Goal: Task Accomplishment & Management: Complete application form

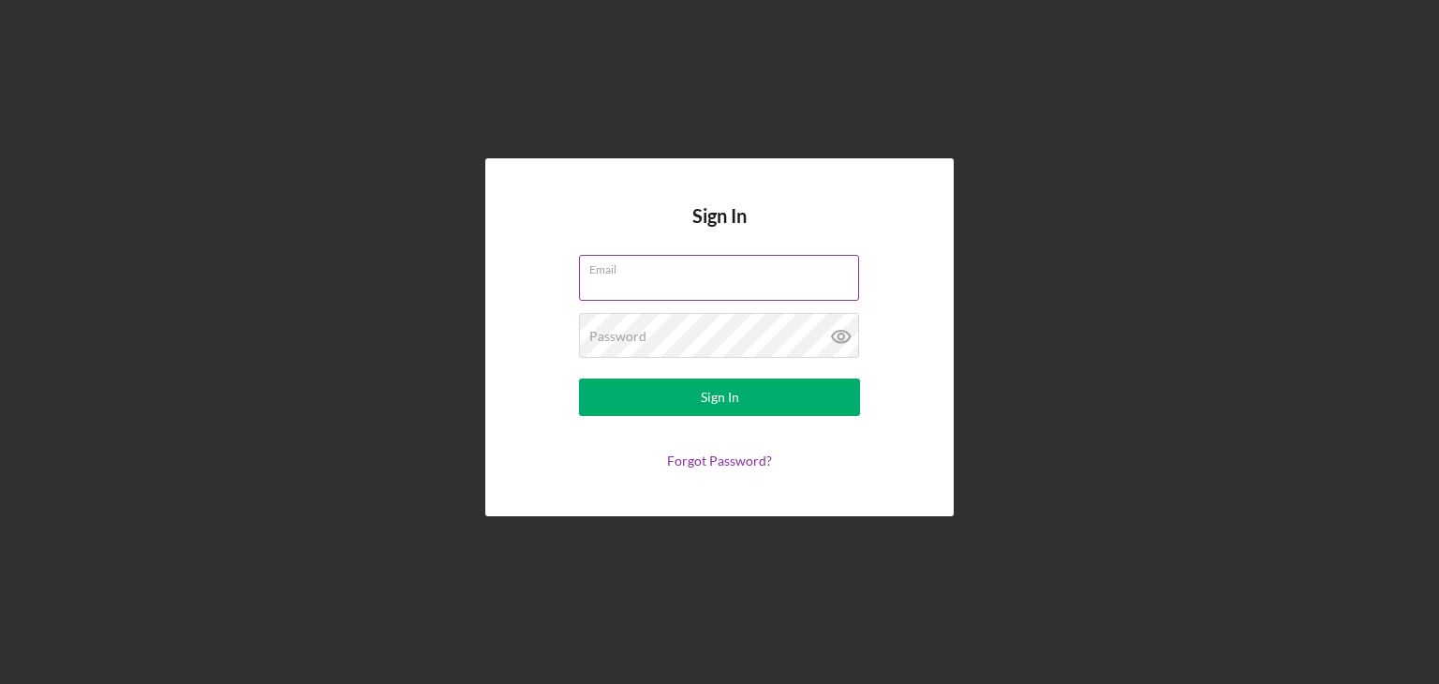
click at [686, 278] on input "Email" at bounding box center [719, 277] width 280 height 45
type input "[EMAIL_ADDRESS][DOMAIN_NAME]"
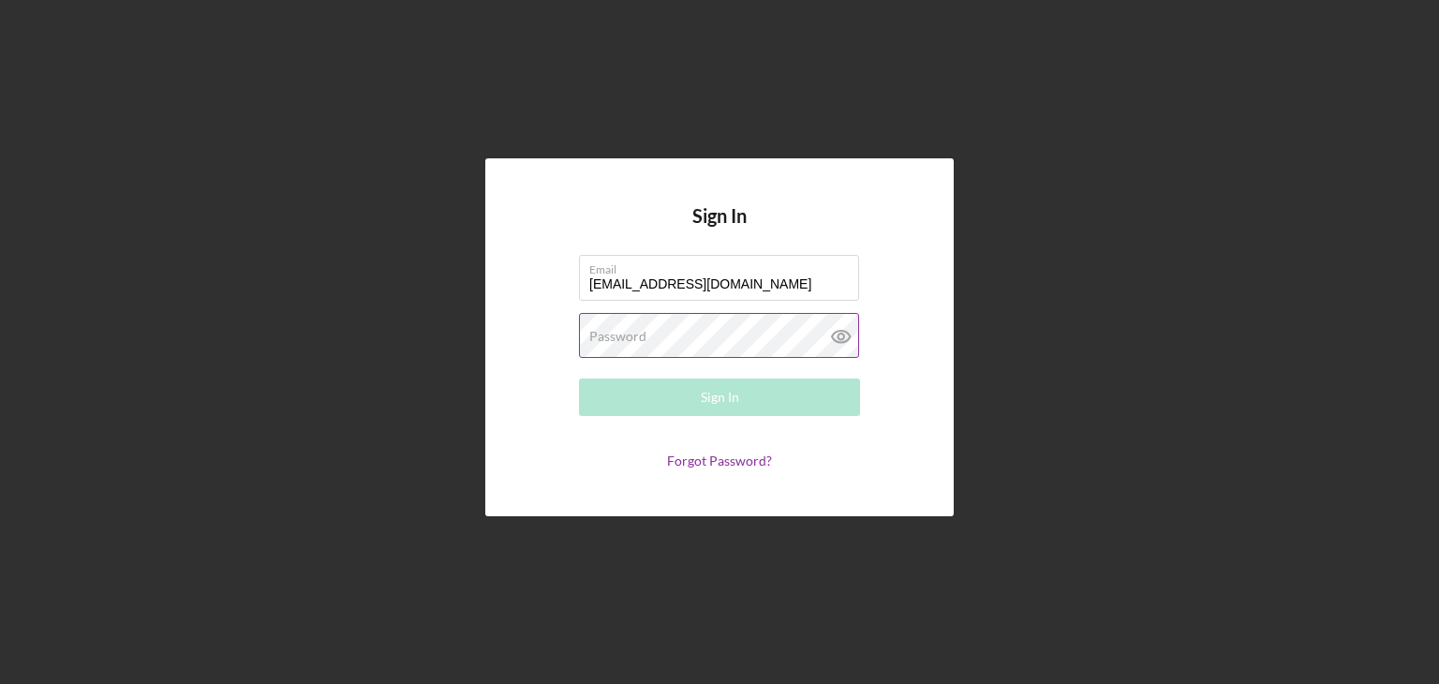
click at [641, 330] on label "Password" at bounding box center [617, 336] width 57 height 15
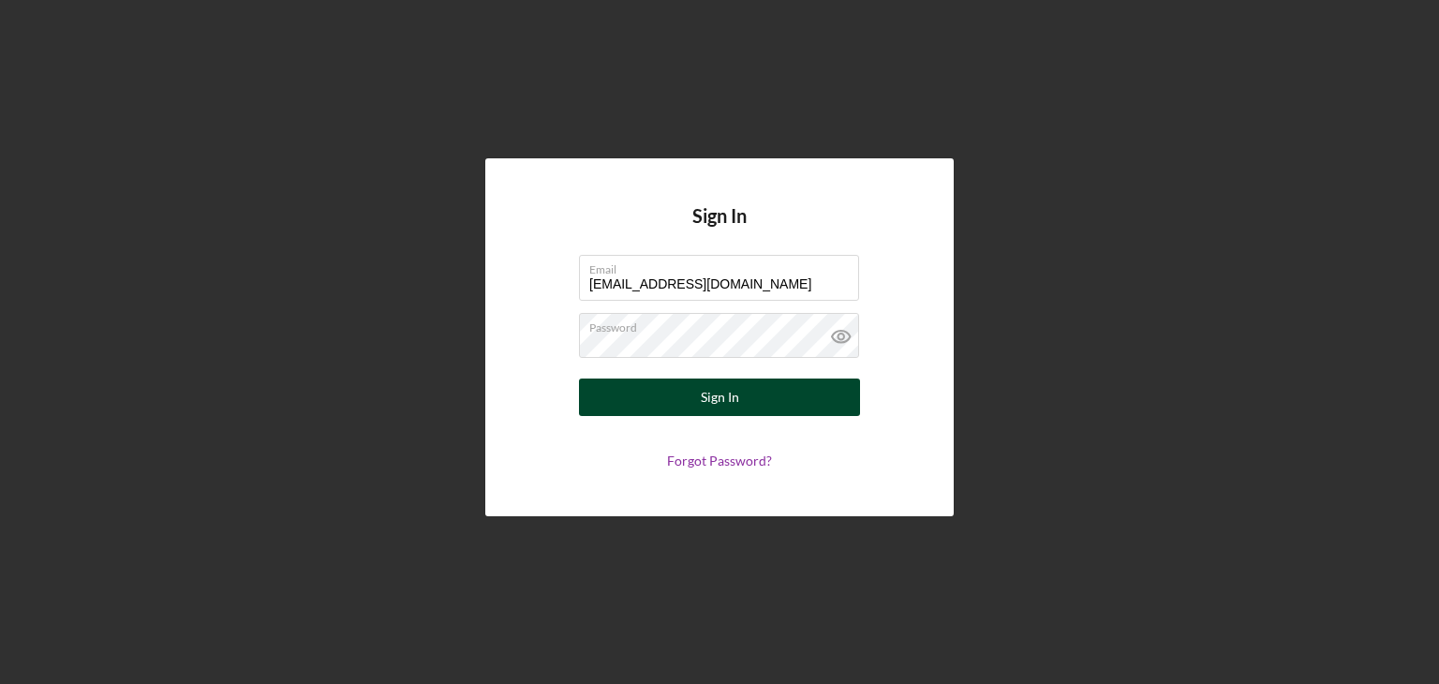
click at [703, 392] on div "Sign In" at bounding box center [720, 396] width 38 height 37
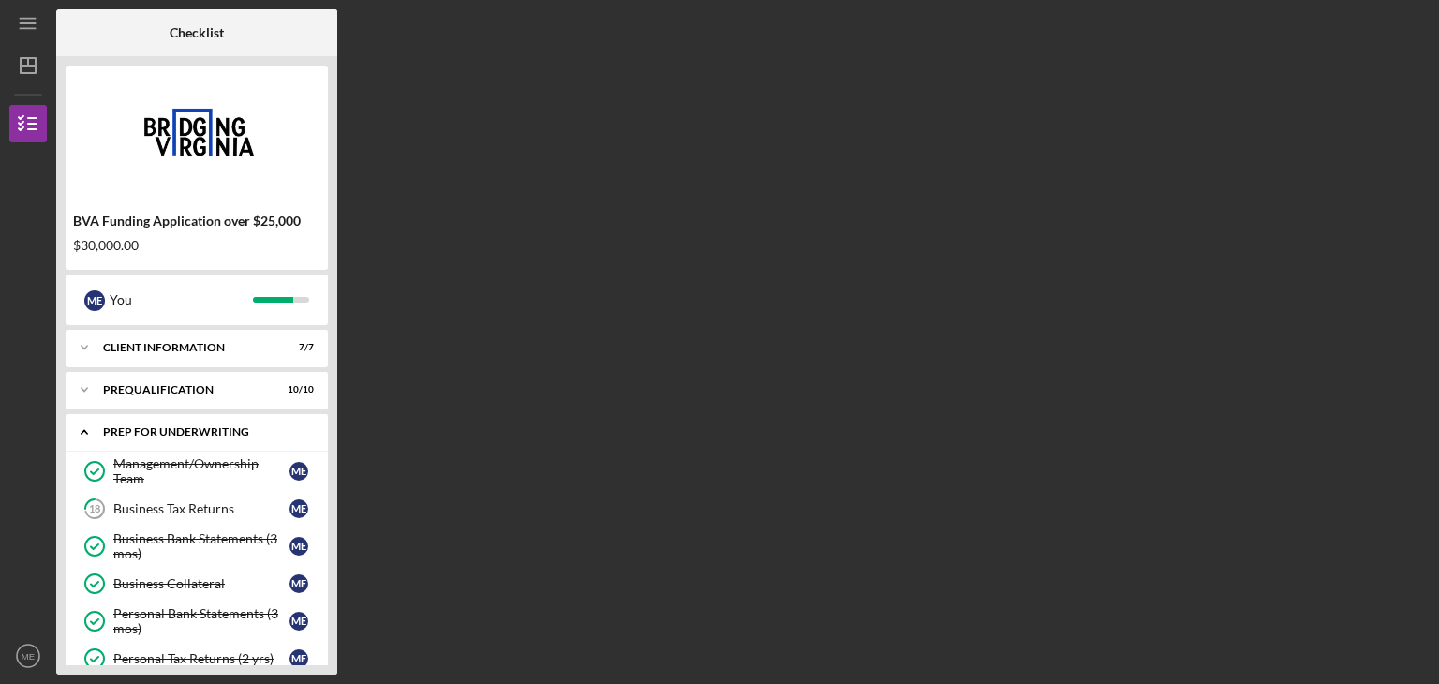
click at [326, 424] on div "Icon/Expander Prep for Underwriting 5 / 7" at bounding box center [197, 432] width 262 height 38
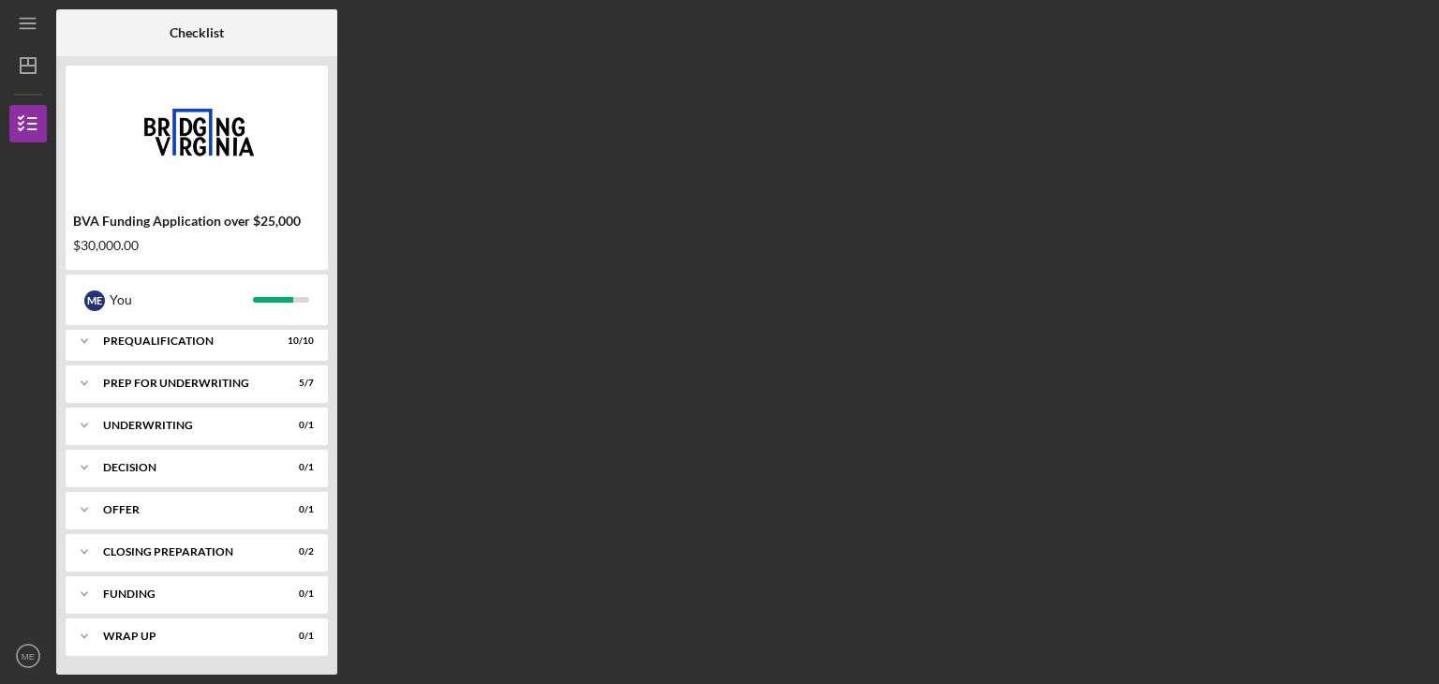
scroll to position [11, 0]
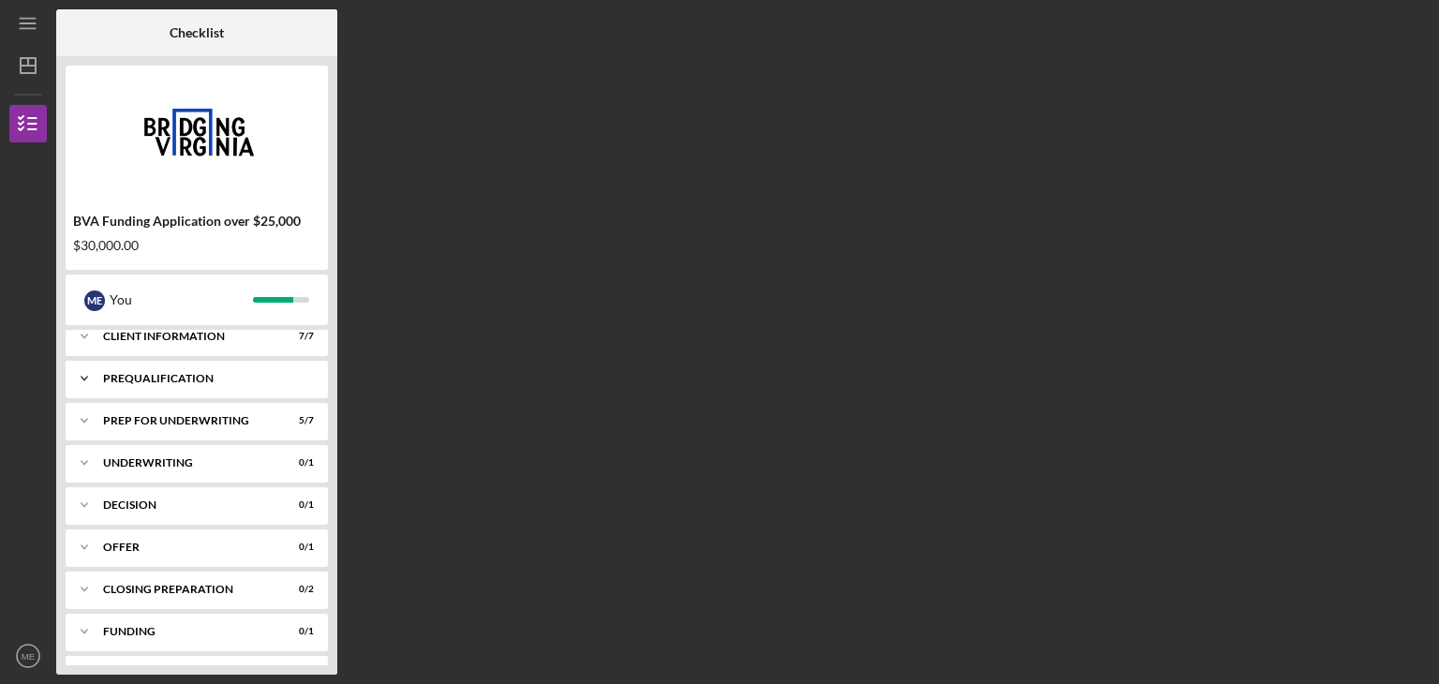
click at [83, 382] on icon "Icon/Expander" at bounding box center [84, 378] width 37 height 37
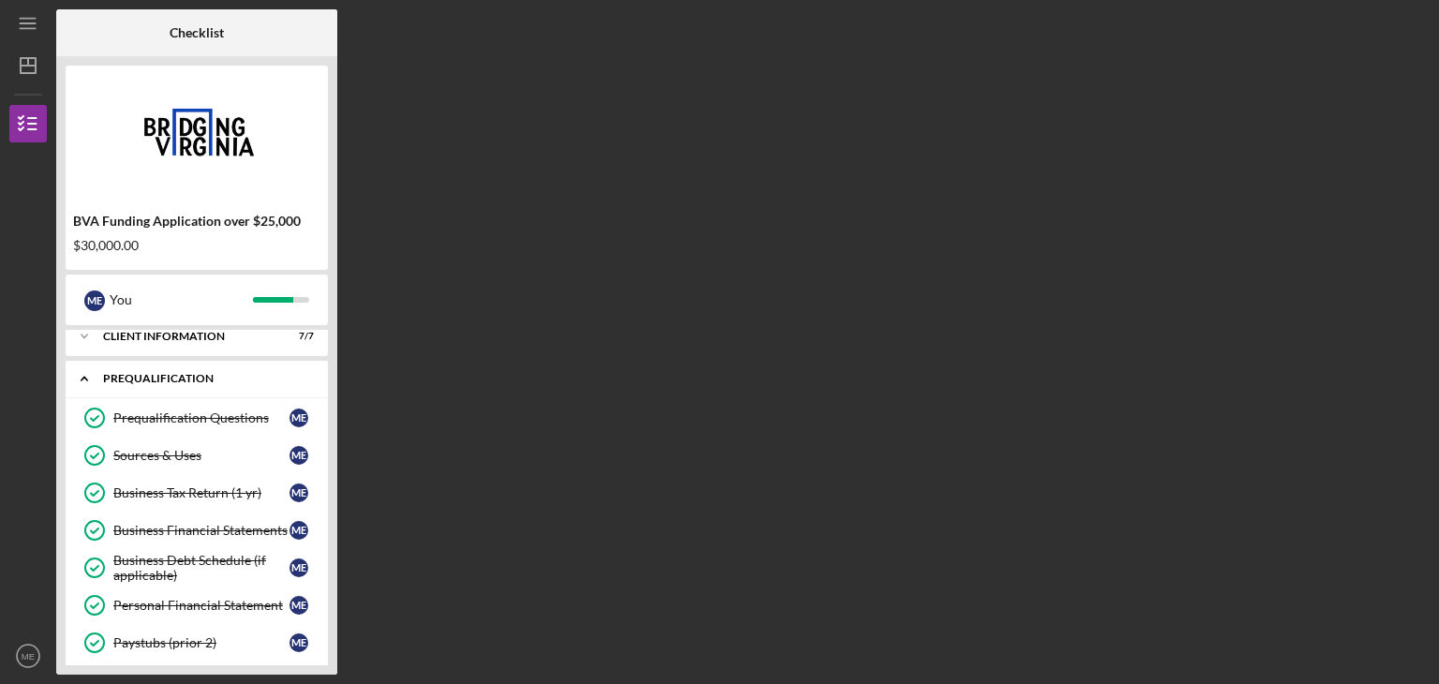
click at [83, 382] on icon "Icon/Expander" at bounding box center [84, 378] width 37 height 37
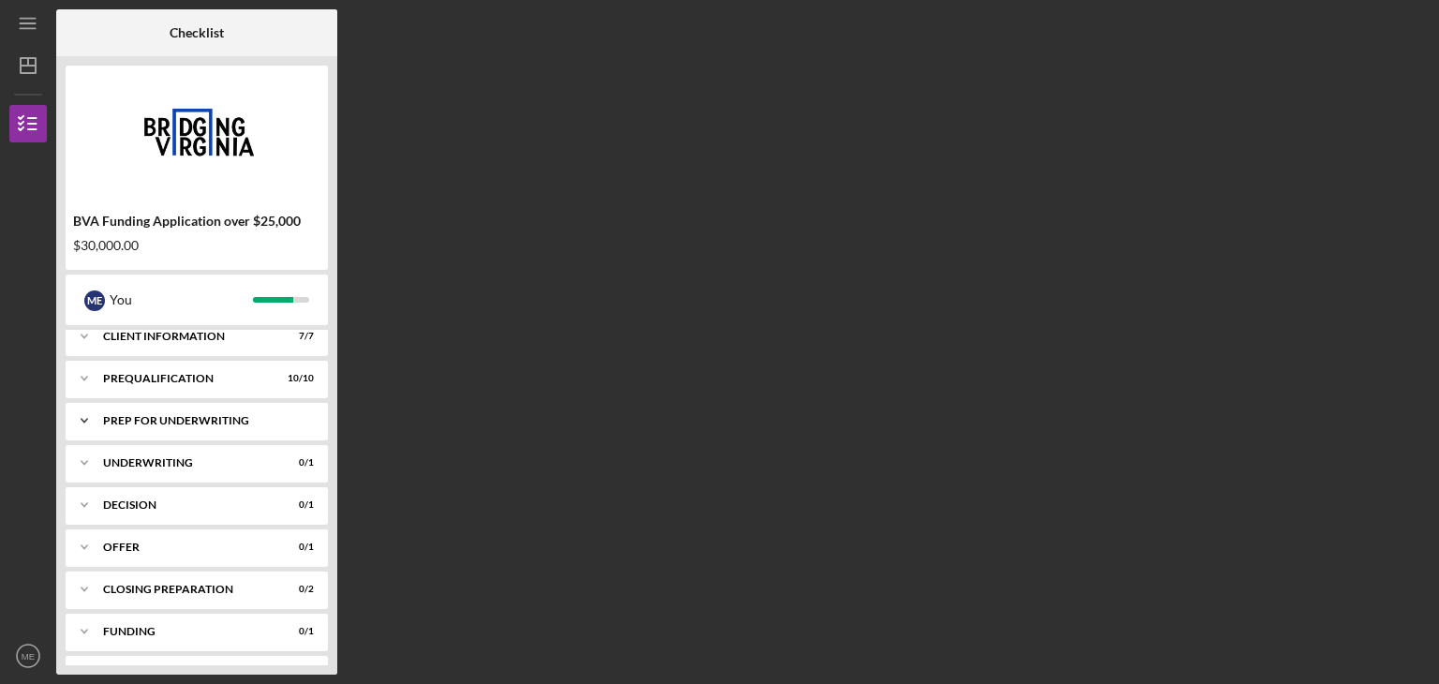
click at [86, 417] on icon "Icon/Expander" at bounding box center [84, 420] width 37 height 37
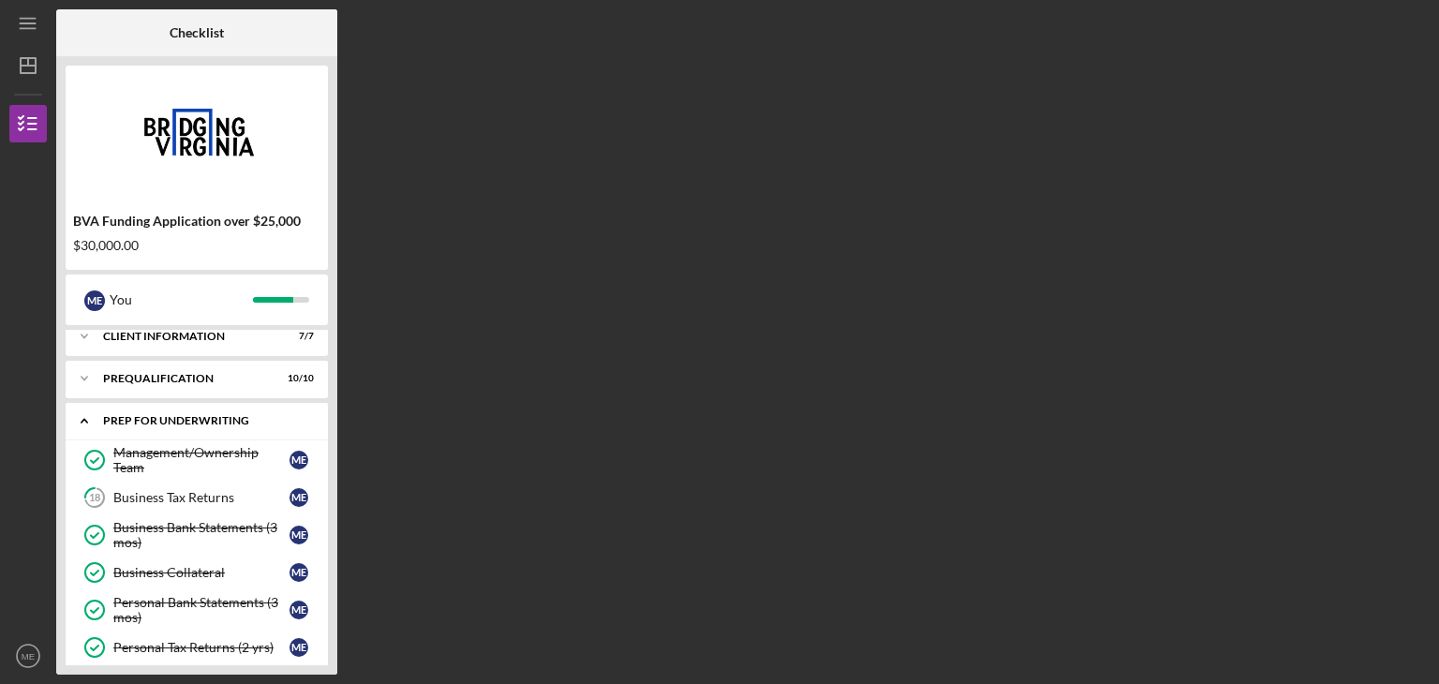
click at [86, 417] on icon "Icon/Expander" at bounding box center [84, 420] width 37 height 37
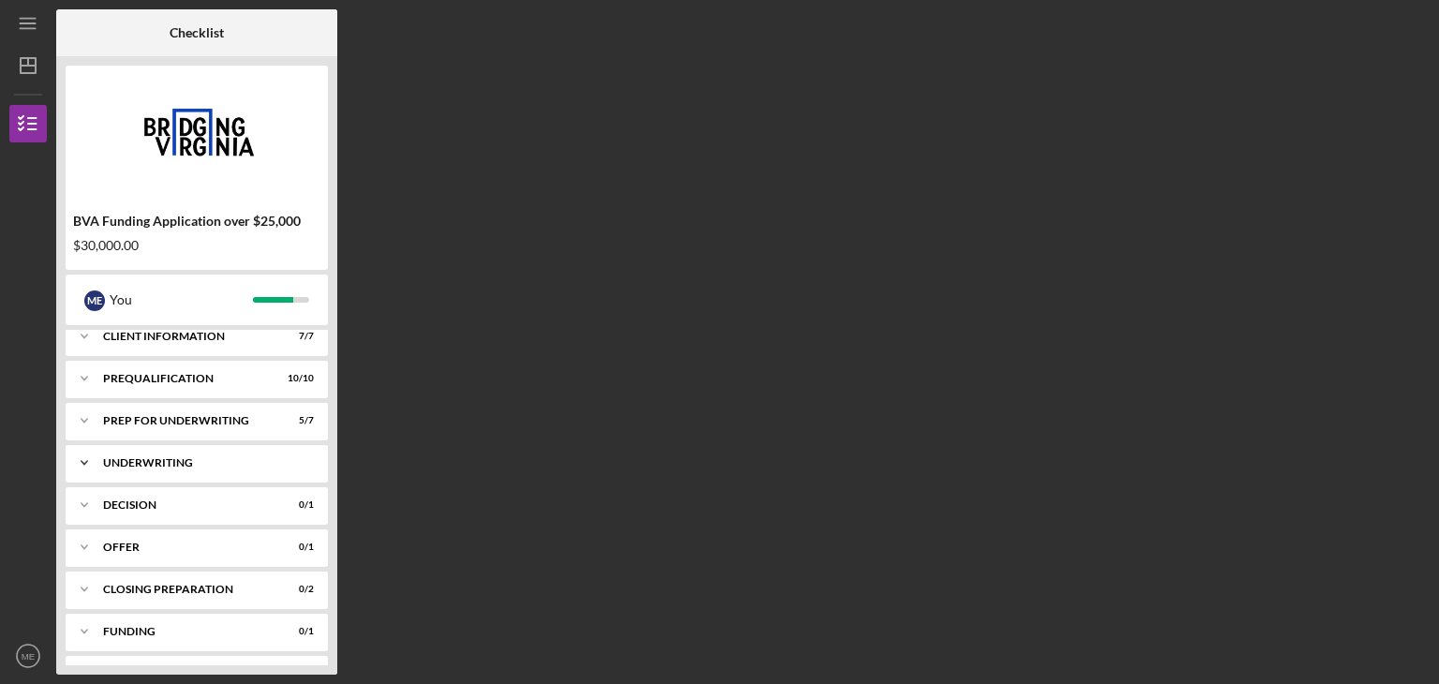
click at [84, 460] on icon "Icon/Expander" at bounding box center [84, 462] width 37 height 37
click at [84, 462] on polyline at bounding box center [84, 464] width 6 height 4
click at [86, 505] on icon "Icon/Expander" at bounding box center [84, 504] width 37 height 37
click at [86, 505] on polyline at bounding box center [84, 506] width 6 height 4
click at [90, 418] on icon "Icon/Expander" at bounding box center [84, 420] width 37 height 37
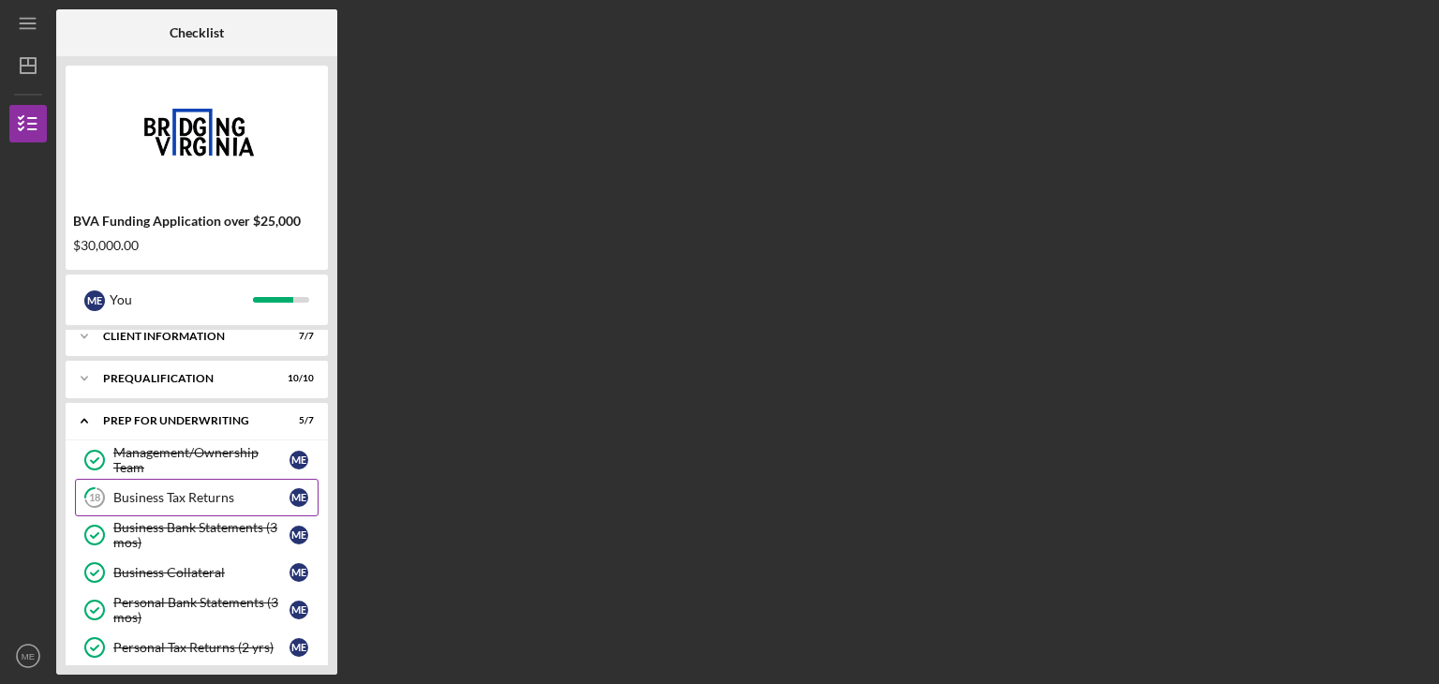
click at [171, 495] on div "Business Tax Returns" at bounding box center [201, 497] width 176 height 15
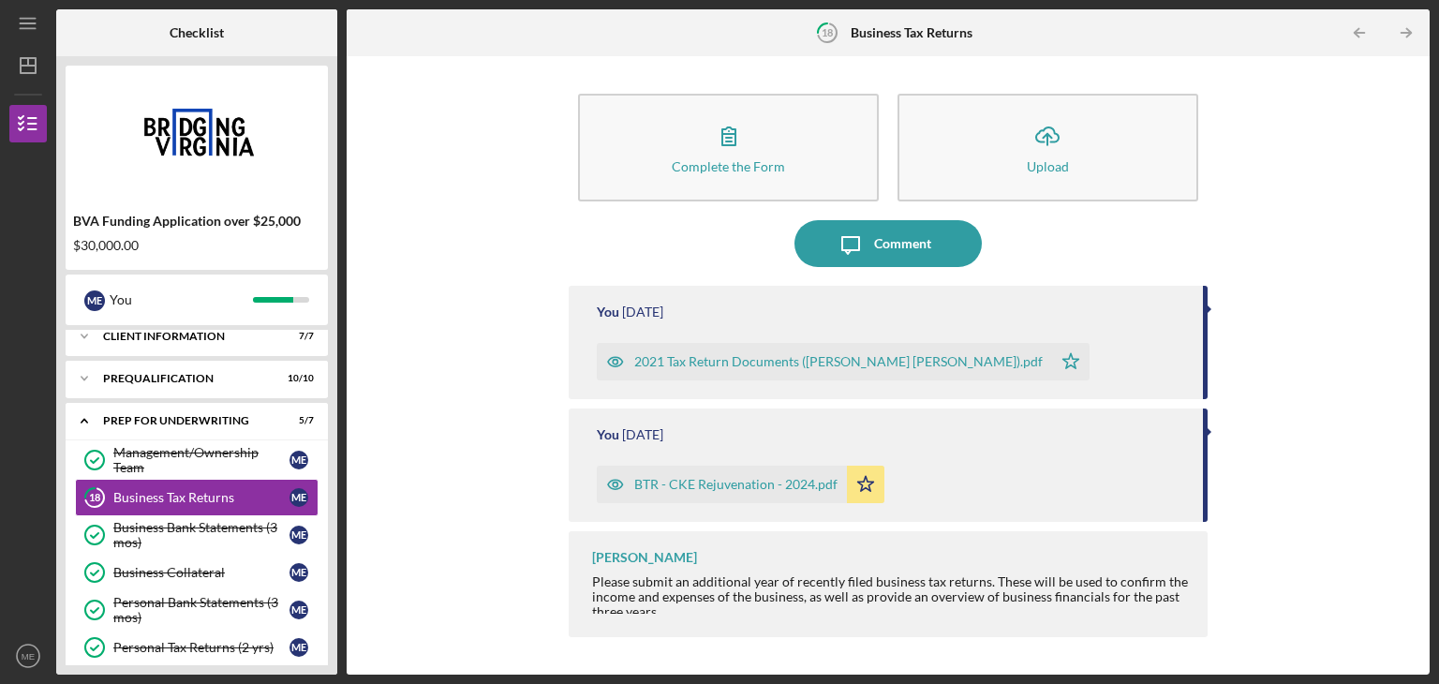
click at [880, 360] on div "2021 Tax Return Documents ([PERSON_NAME] [PERSON_NAME]).pdf" at bounding box center [838, 361] width 408 height 15
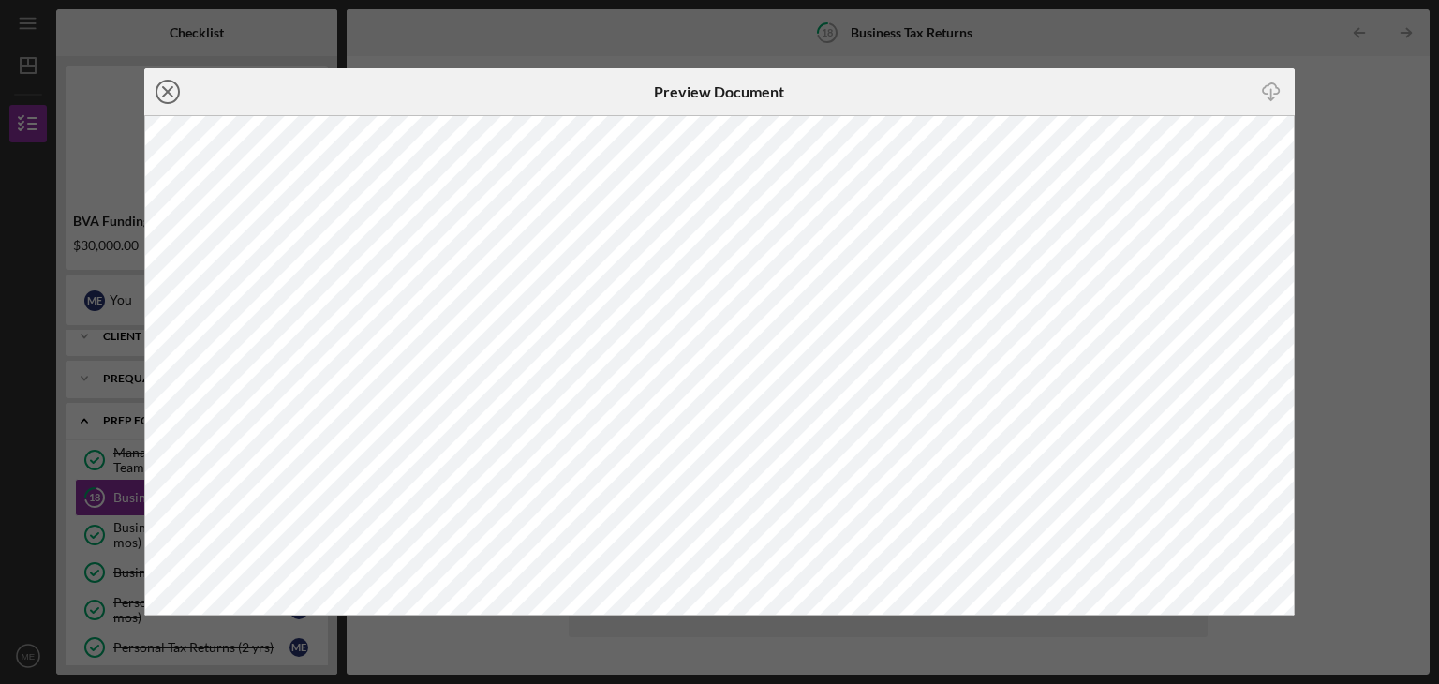
click at [170, 93] on icon "Icon/Close" at bounding box center [167, 91] width 47 height 47
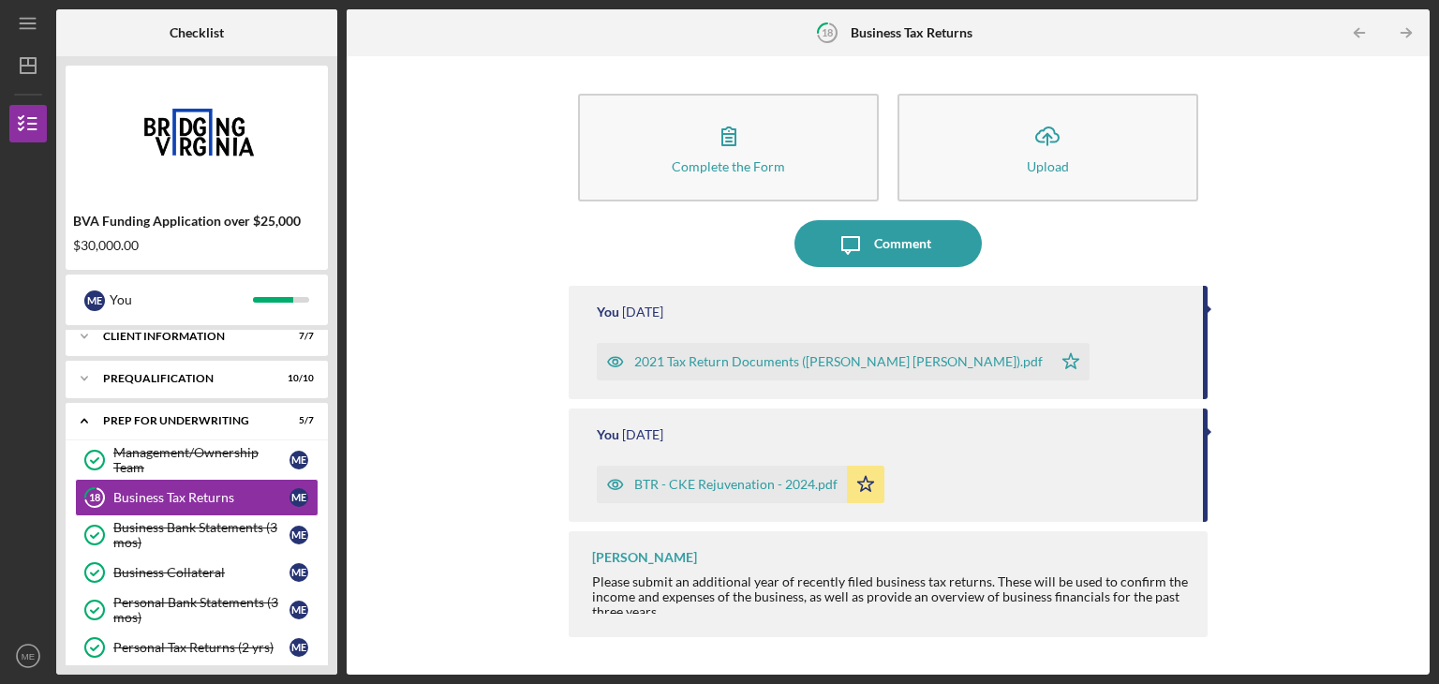
click at [735, 480] on div "BTR - CKE Rejuvenation - 2024.pdf" at bounding box center [735, 484] width 203 height 15
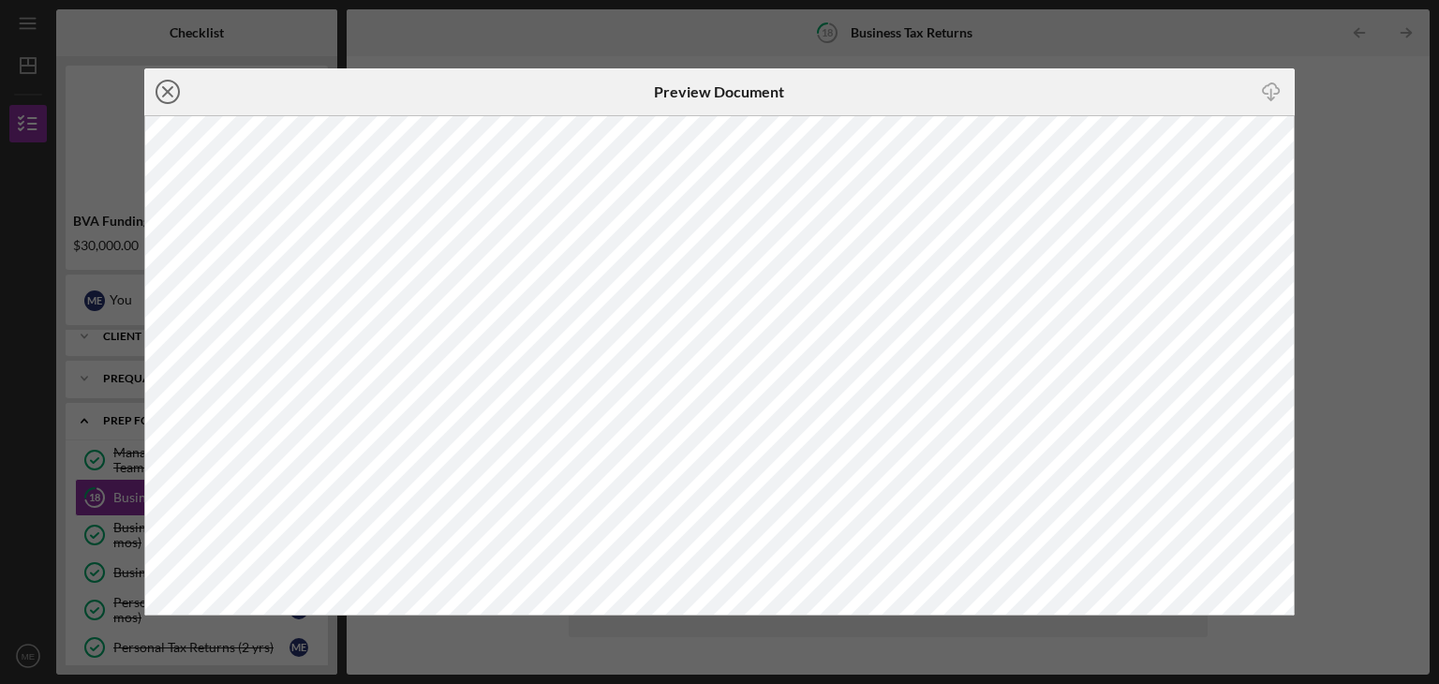
click at [165, 87] on icon "Icon/Close" at bounding box center [167, 91] width 47 height 47
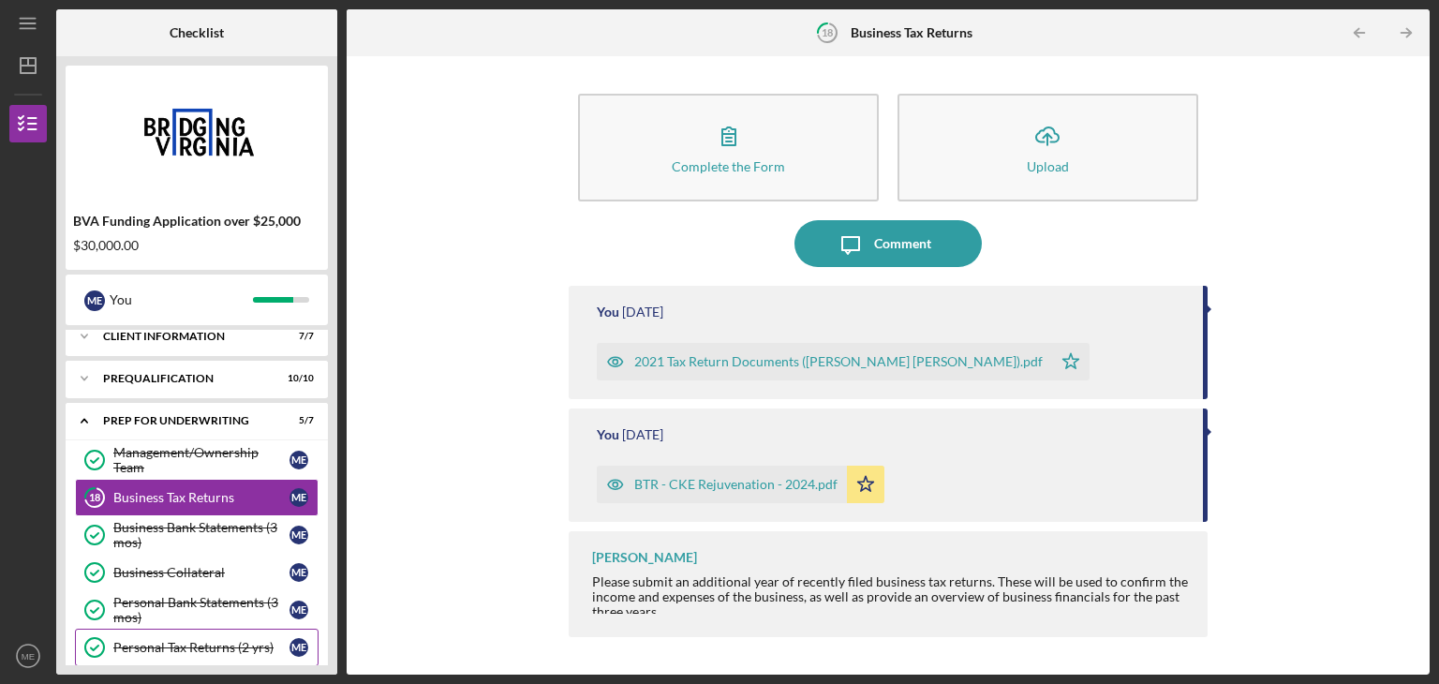
click at [192, 640] on div "Personal Tax Returns (2 yrs)" at bounding box center [201, 647] width 176 height 15
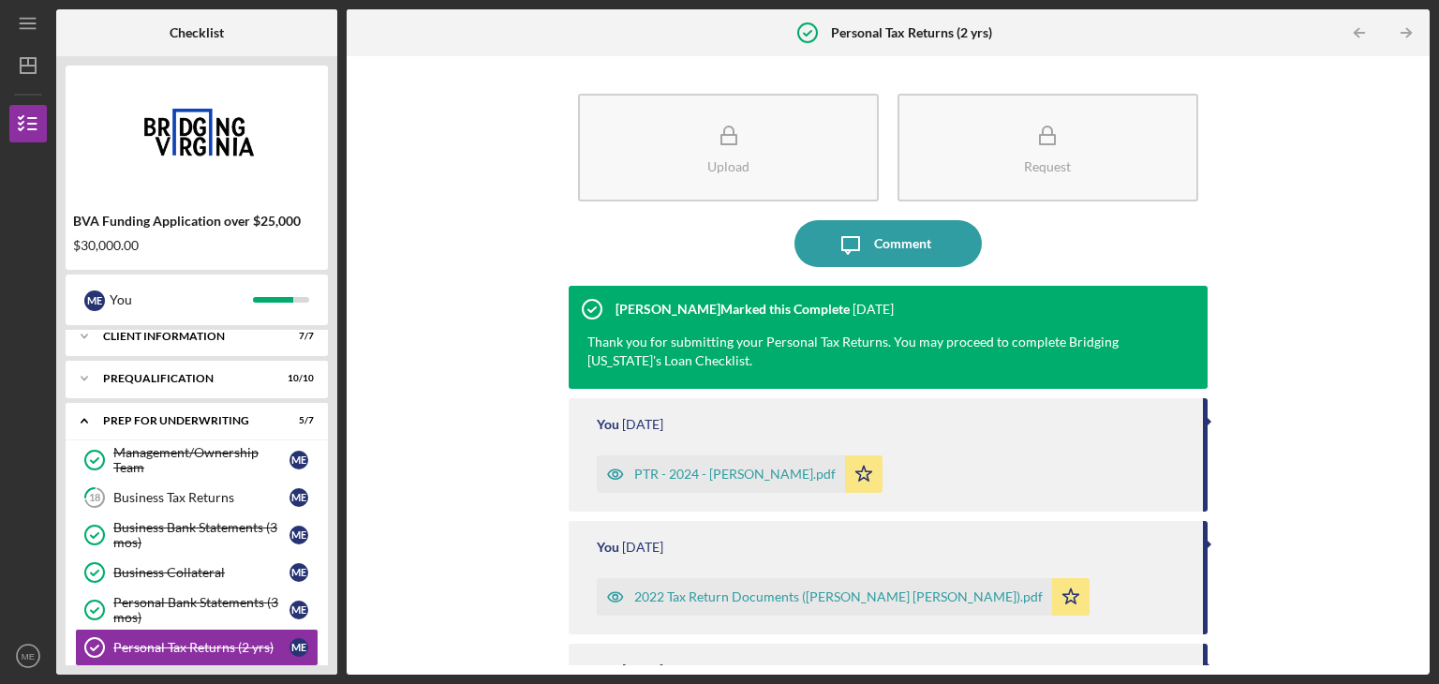
click at [802, 596] on div "2022 Tax Return Documents ([PERSON_NAME] [PERSON_NAME]).pdf" at bounding box center [838, 596] width 408 height 15
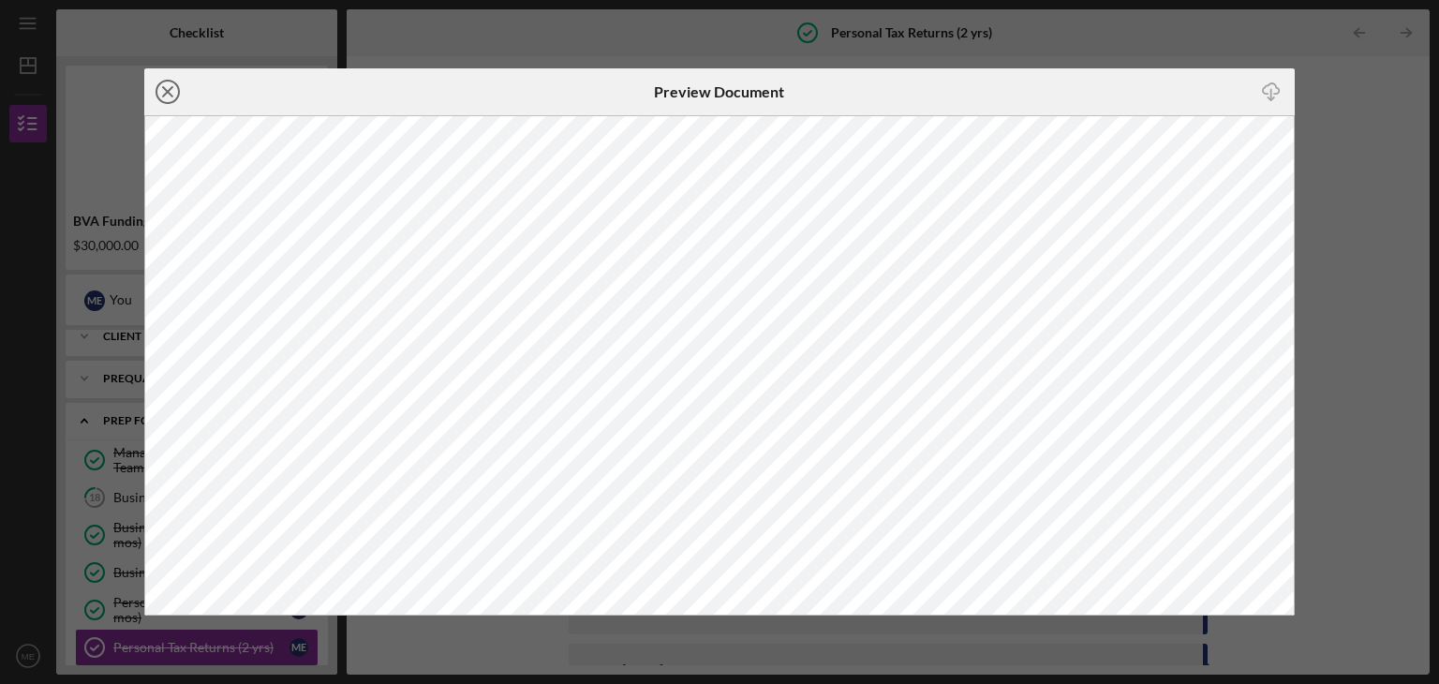
click at [165, 89] on line at bounding box center [167, 91] width 9 height 9
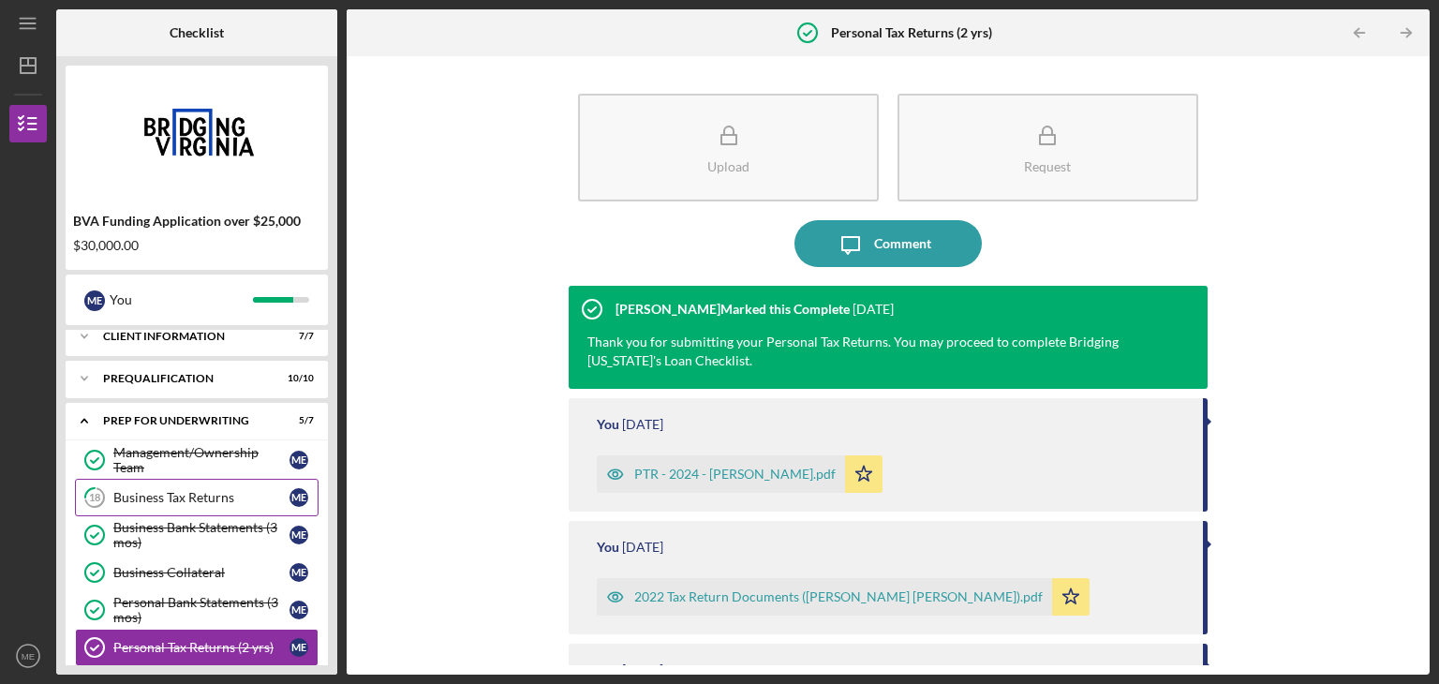
click at [178, 490] on div "Business Tax Returns" at bounding box center [201, 497] width 176 height 15
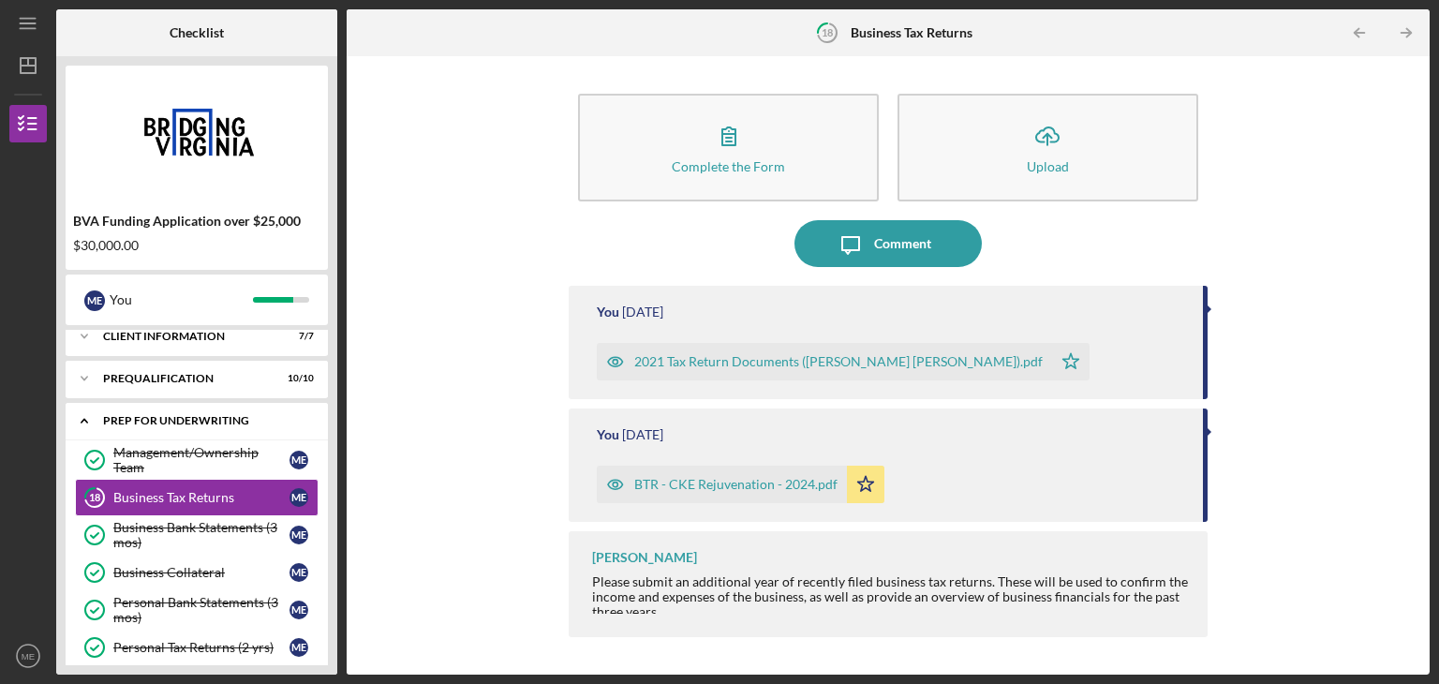
click at [85, 417] on icon "Icon/Expander" at bounding box center [84, 420] width 37 height 37
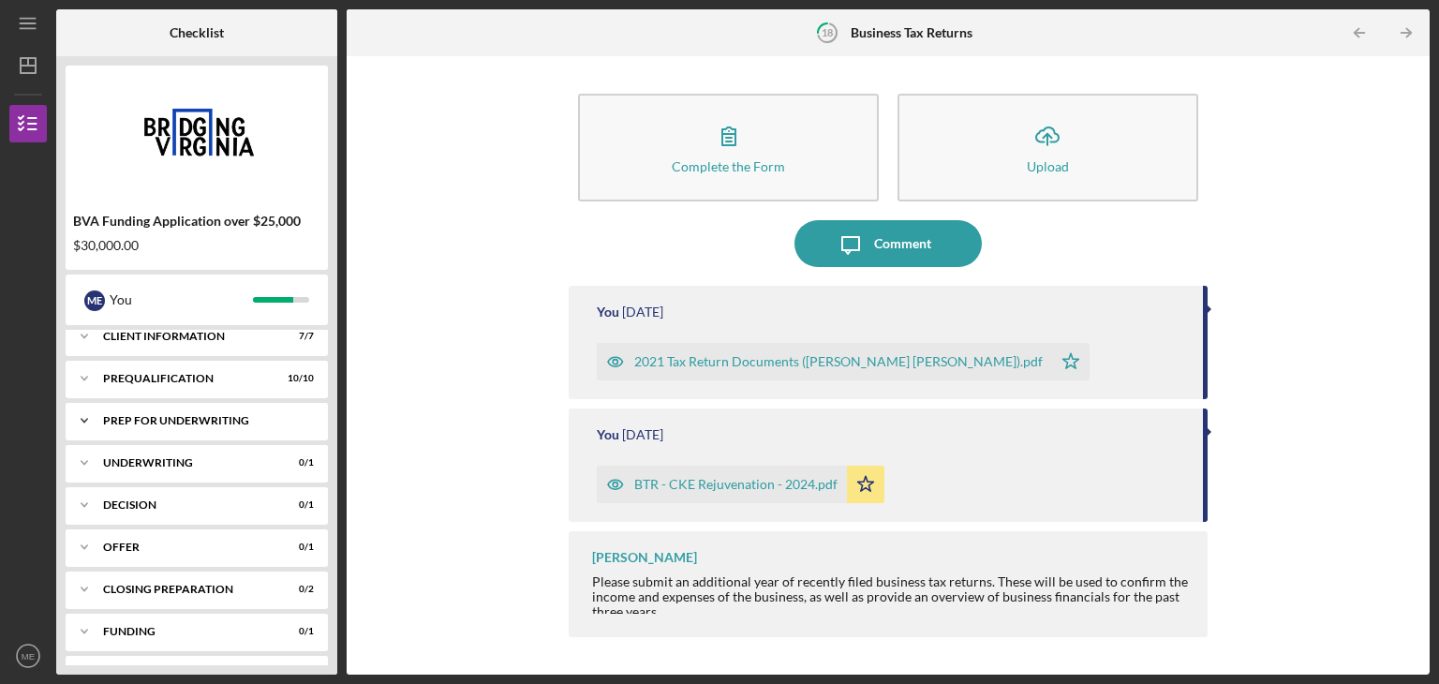
click at [87, 423] on icon "Icon/Expander" at bounding box center [84, 420] width 37 height 37
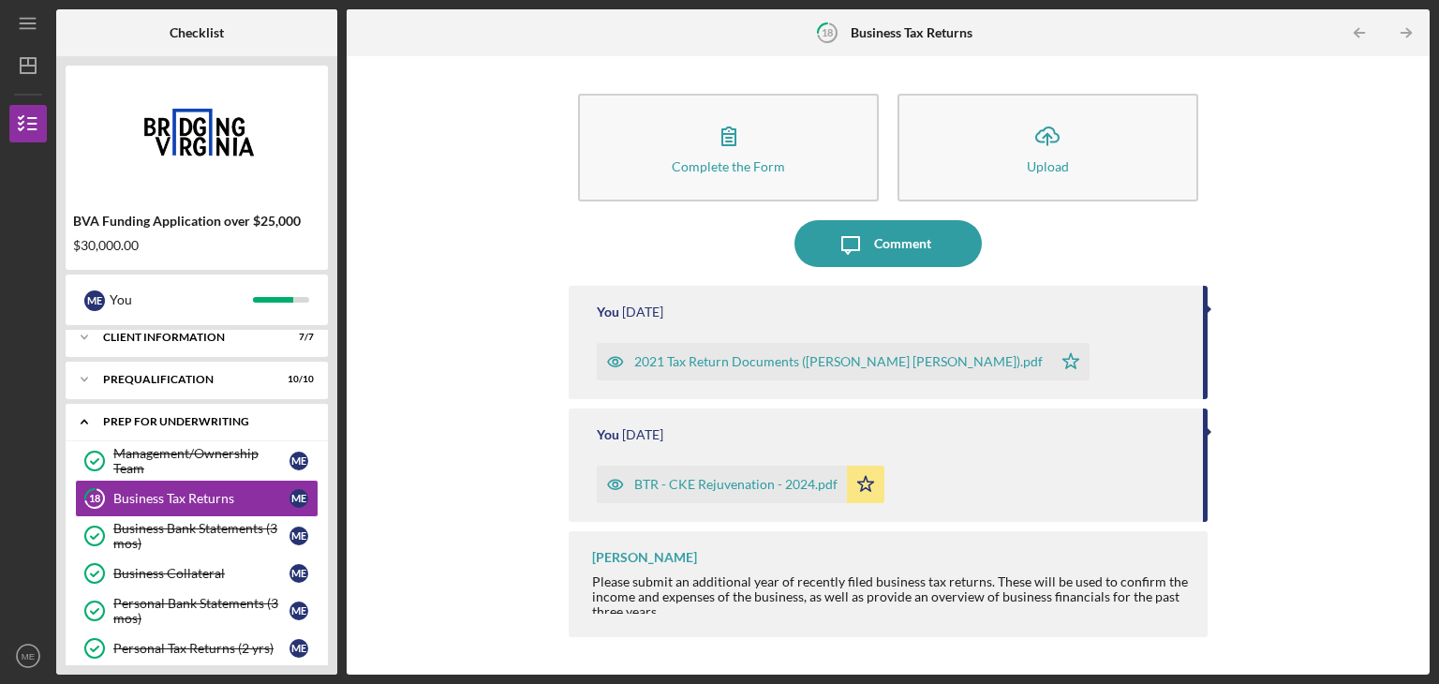
click at [87, 423] on polyline at bounding box center [84, 423] width 6 height 4
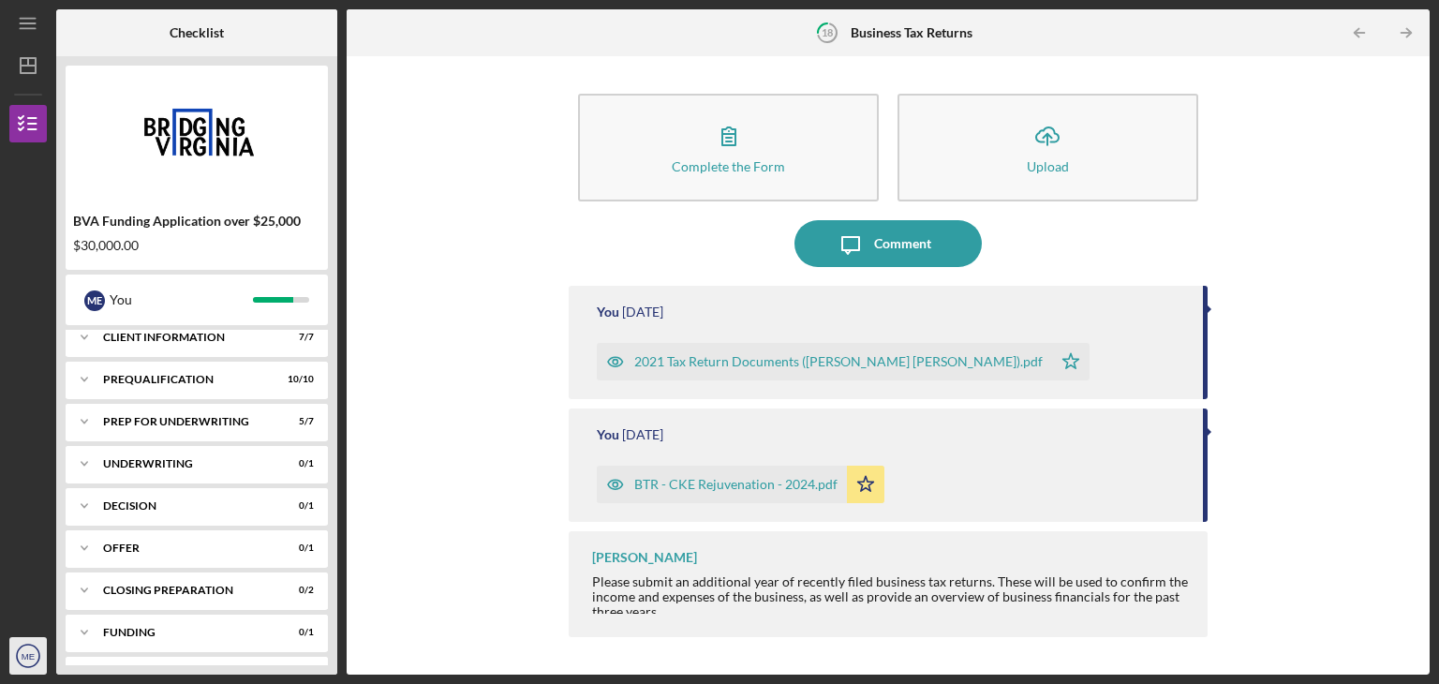
click at [35, 647] on icon "ME" at bounding box center [27, 655] width 37 height 47
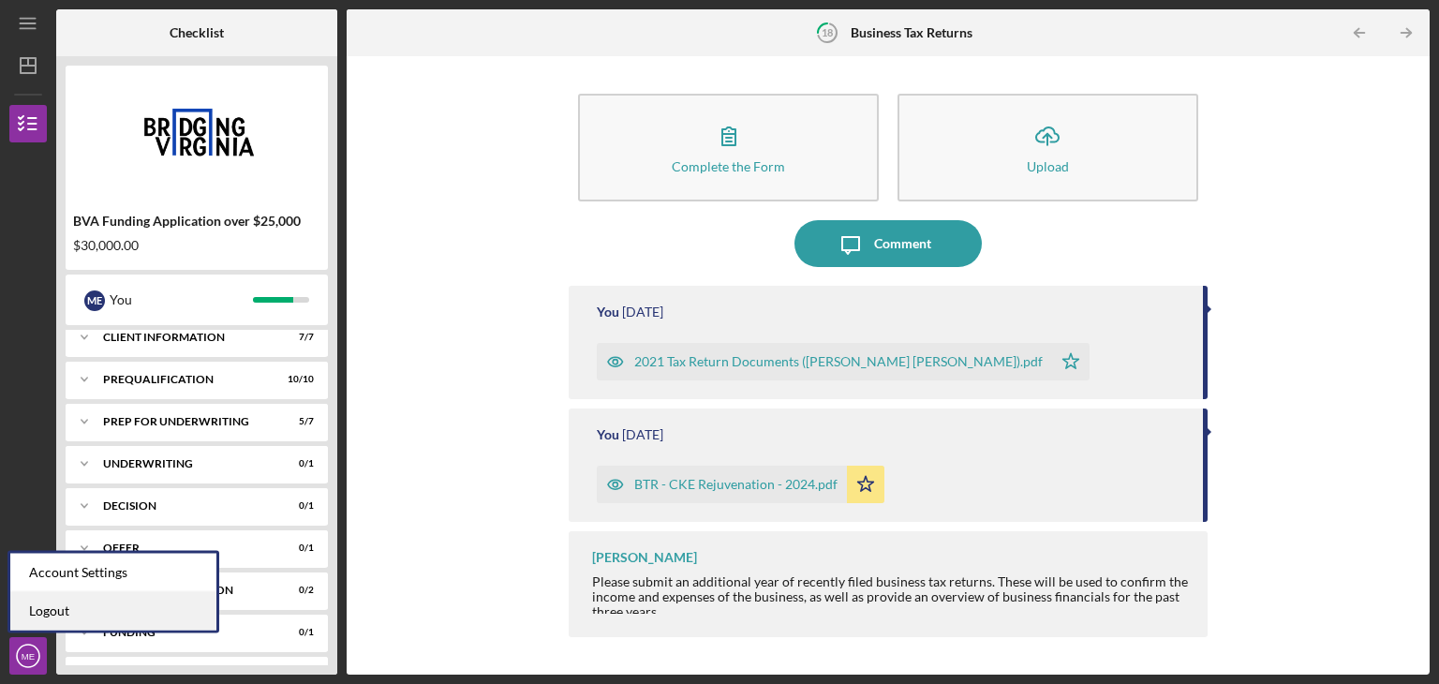
click at [51, 610] on link "Logout" at bounding box center [113, 611] width 206 height 38
